Goal: Task Accomplishment & Management: Manage account settings

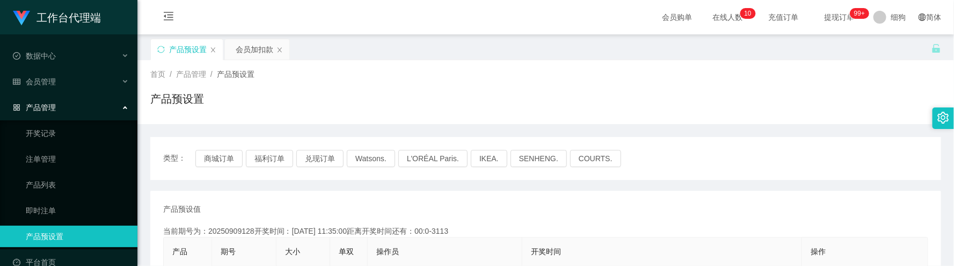
click at [256, 41] on div "会员加扣款" at bounding box center [255, 49] width 38 height 20
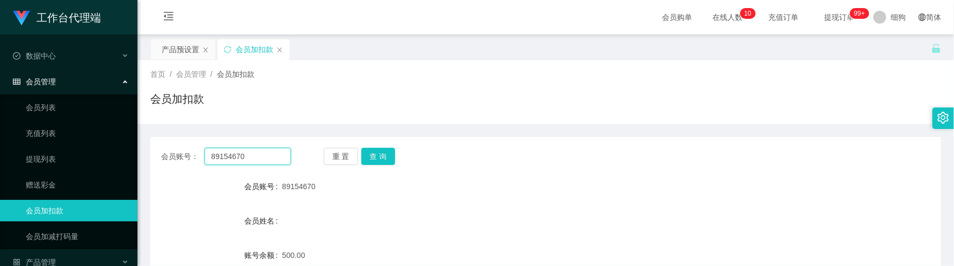
drag, startPoint x: 260, startPoint y: 157, endPoint x: 137, endPoint y: 145, distance: 123.0
click at [137, 145] on main "关闭左侧 关闭右侧 关闭其它 刷新页面 产品预设置 会员加扣款 首页 / 会员管理 / 会员加扣款 / 会员加扣款 会员账号： 89154670 重 置 查 …" at bounding box center [545, 213] width 817 height 358
paste input "301123"
type input "301123"
click at [374, 159] on button "查 询" at bounding box center [378, 156] width 34 height 17
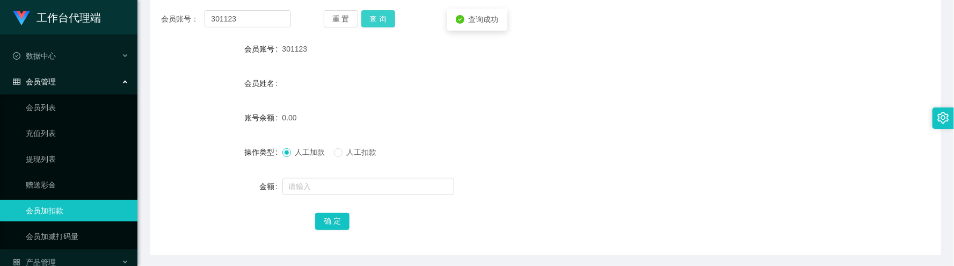
scroll to position [161, 0]
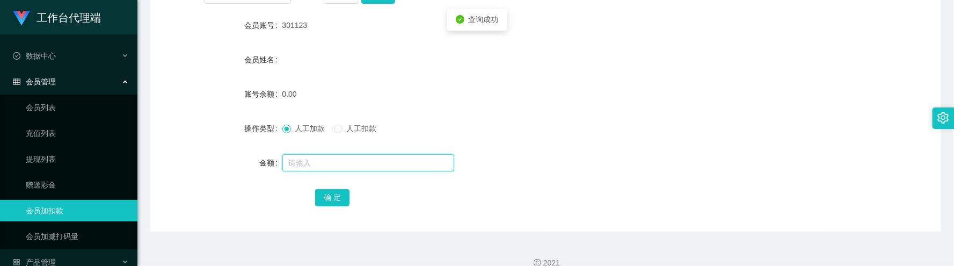
click at [332, 165] on input "text" at bounding box center [368, 162] width 172 height 17
type input "100"
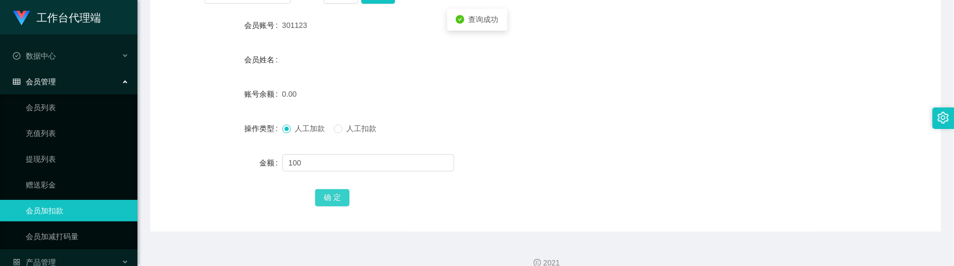
click at [338, 192] on button "确 定" at bounding box center [332, 197] width 34 height 17
drag, startPoint x: 498, startPoint y: 98, endPoint x: 489, endPoint y: 85, distance: 16.1
click at [498, 97] on div "100.00" at bounding box center [512, 93] width 461 height 21
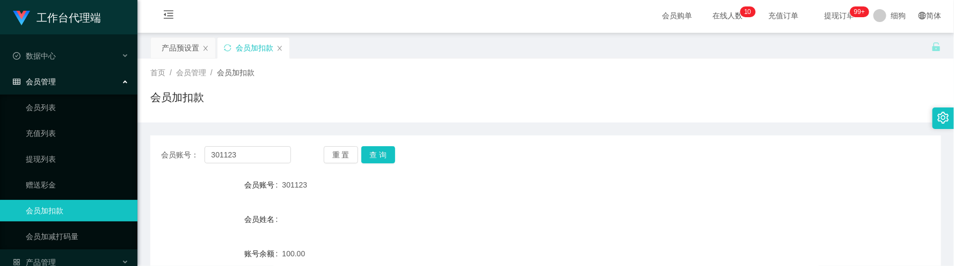
scroll to position [0, 0]
click at [187, 53] on div "产品预设置" at bounding box center [181, 49] width 38 height 20
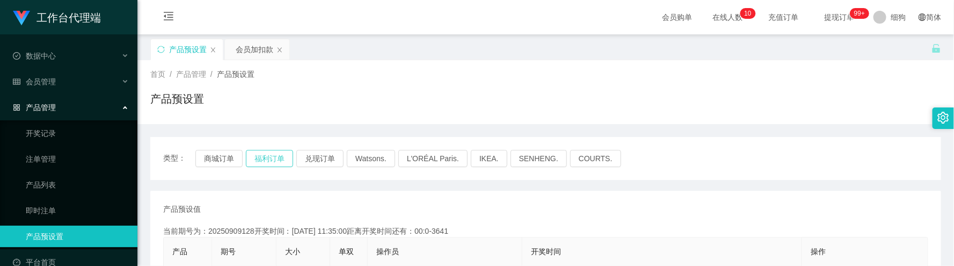
click at [264, 154] on button "福利订单" at bounding box center [269, 158] width 47 height 17
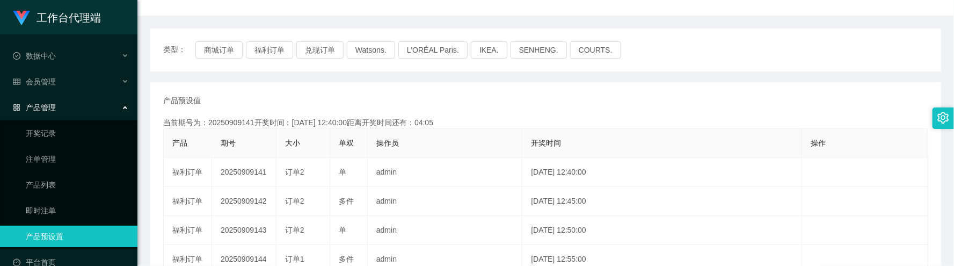
scroll to position [81, 0]
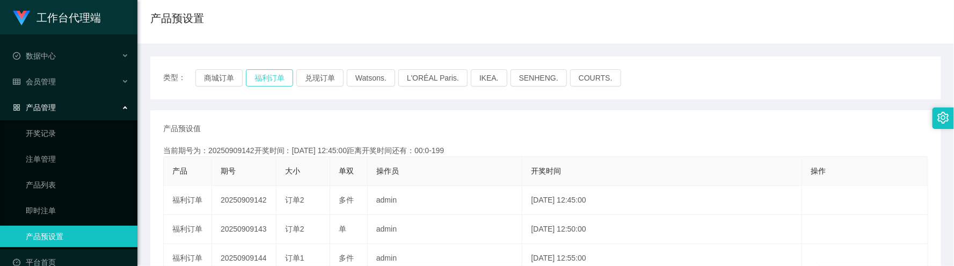
click at [276, 78] on button "福利订单" at bounding box center [269, 77] width 47 height 17
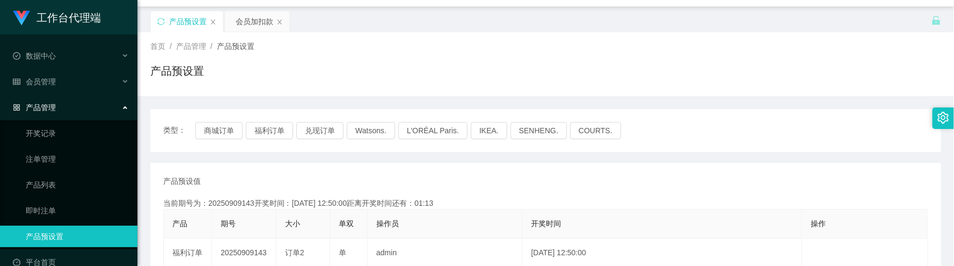
scroll to position [0, 0]
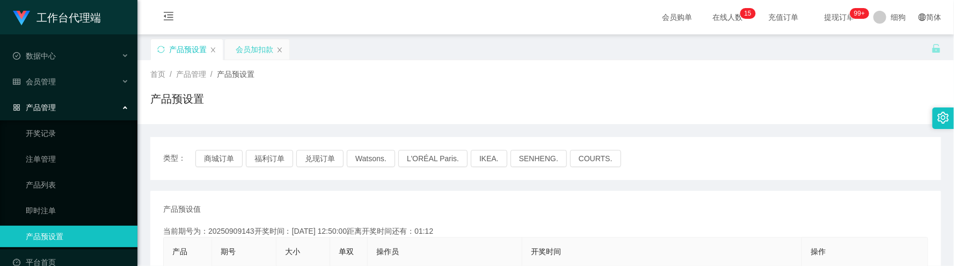
click at [253, 55] on div "会员加扣款" at bounding box center [255, 49] width 38 height 20
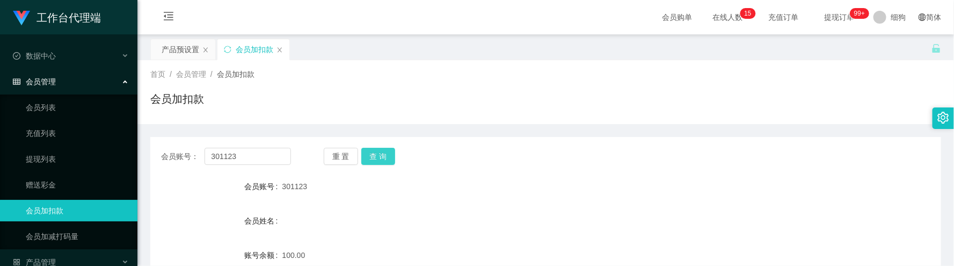
click at [387, 158] on button "查 询" at bounding box center [378, 156] width 34 height 17
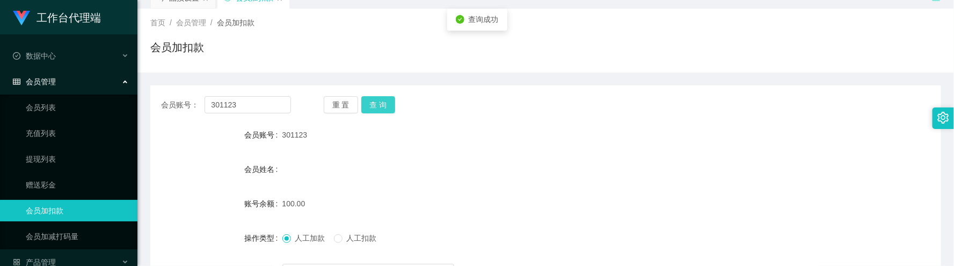
scroll to position [81, 0]
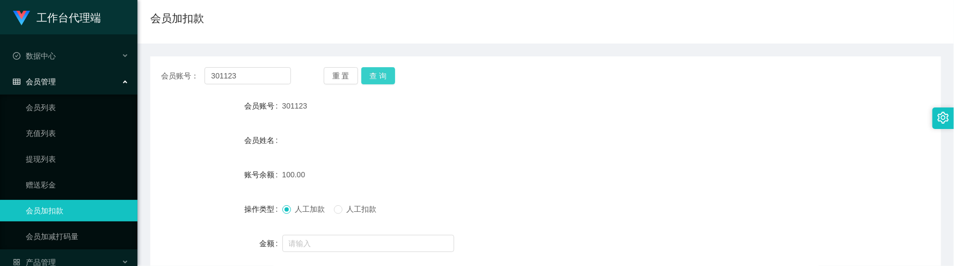
click at [386, 73] on button "查 询" at bounding box center [378, 75] width 34 height 17
click at [366, 71] on button "查 询" at bounding box center [378, 75] width 34 height 17
drag, startPoint x: 386, startPoint y: 76, endPoint x: 415, endPoint y: 69, distance: 29.8
click at [386, 76] on button "查 询" at bounding box center [378, 75] width 34 height 17
click at [344, 209] on span "人工扣款" at bounding box center [362, 209] width 39 height 9
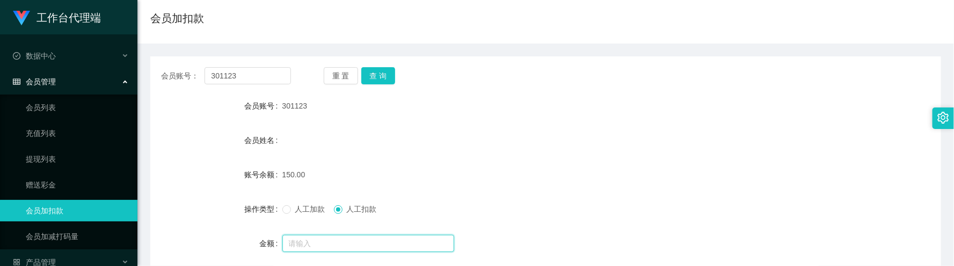
click at [345, 244] on input "text" at bounding box center [368, 243] width 172 height 17
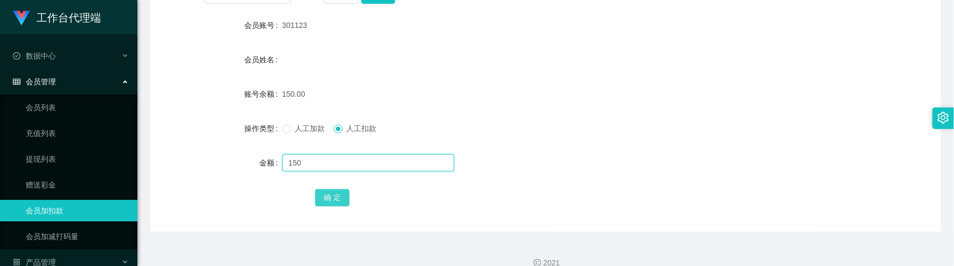
type input "150"
click at [322, 203] on button "确 定" at bounding box center [332, 197] width 34 height 17
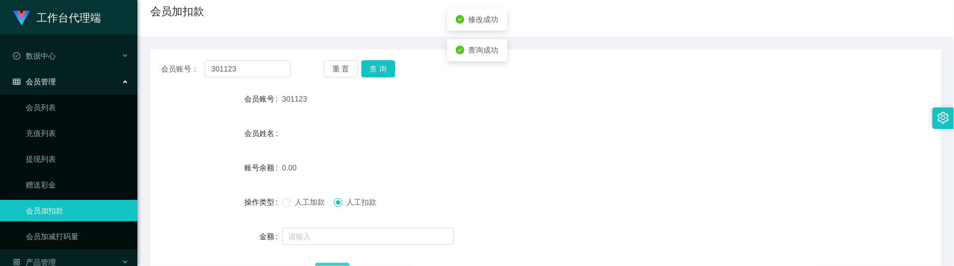
scroll to position [0, 0]
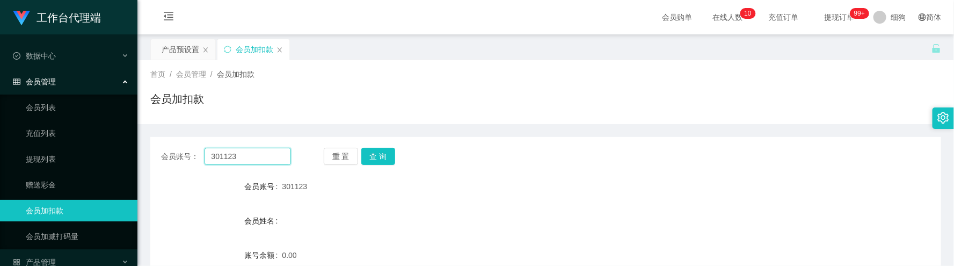
click at [266, 158] on input "301123" at bounding box center [248, 156] width 86 height 17
click at [374, 164] on button "查 询" at bounding box center [378, 156] width 34 height 17
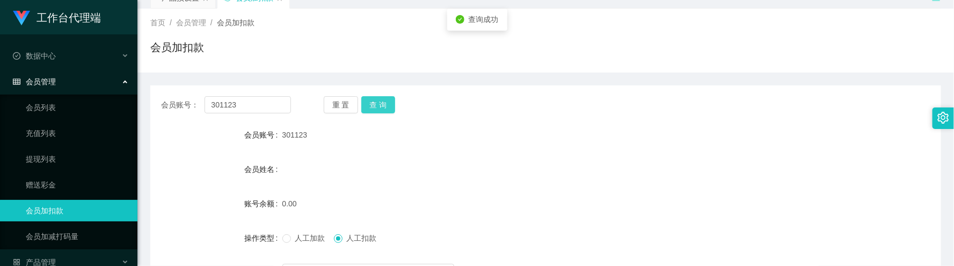
scroll to position [81, 0]
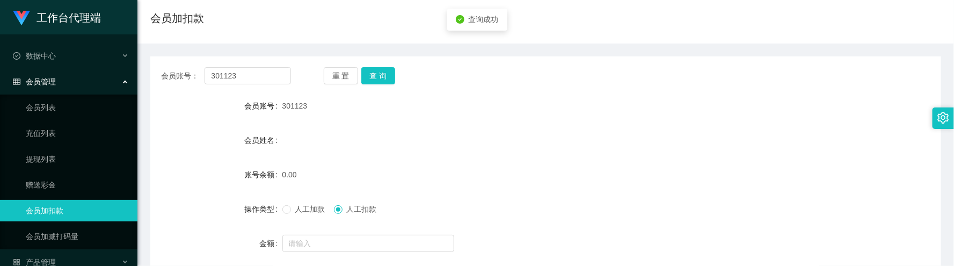
click at [311, 216] on div "人工加款 人工扣款" at bounding box center [512, 208] width 461 height 21
click at [310, 211] on span "人工加款" at bounding box center [310, 209] width 39 height 9
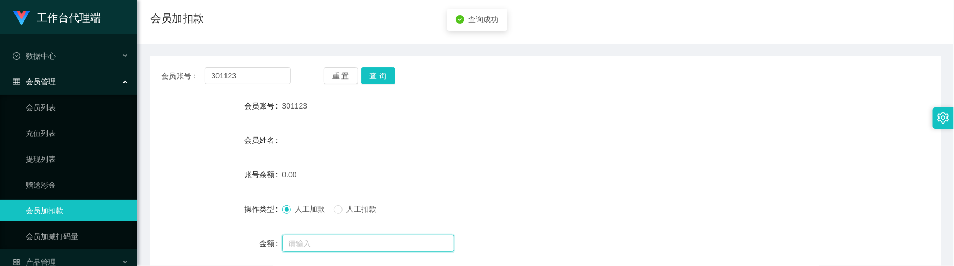
click at [315, 238] on input "text" at bounding box center [368, 243] width 172 height 17
click at [311, 239] on input "text" at bounding box center [368, 243] width 172 height 17
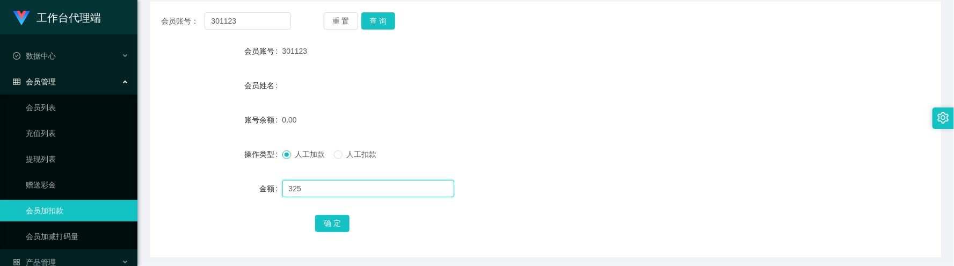
scroll to position [161, 0]
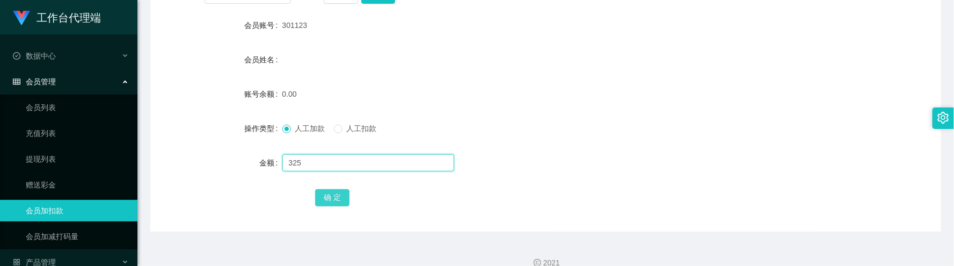
type input "325"
click at [340, 195] on button "确 定" at bounding box center [332, 197] width 34 height 17
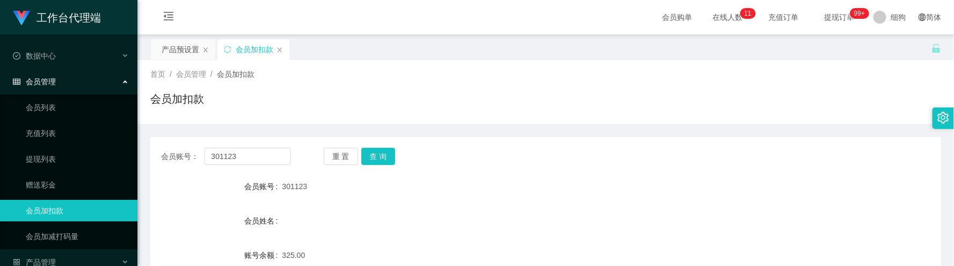
scroll to position [81, 0]
